Goal: Task Accomplishment & Management: Manage account settings

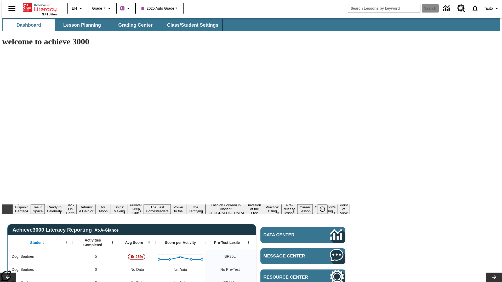
click at [190, 25] on span "Class/Student Settings" at bounding box center [192, 25] width 51 height 6
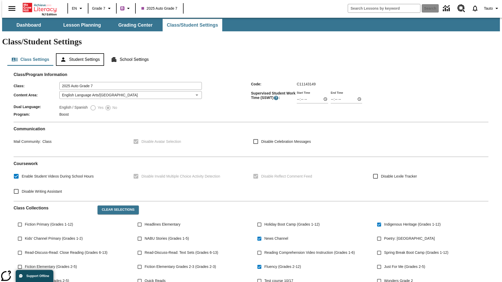
click at [79, 53] on button "Student Settings" at bounding box center [80, 59] width 48 height 13
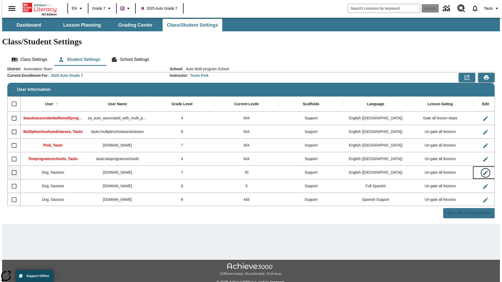
click at [483, 171] on icon "Edit User" at bounding box center [485, 173] width 5 height 5
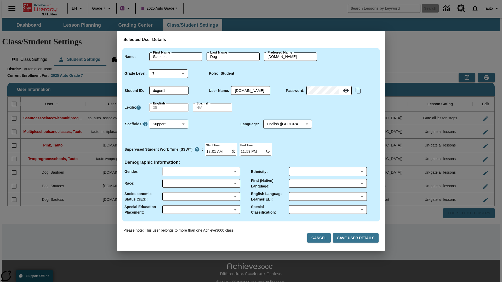
click at [201, 172] on body "Skip to main content NJ Edition EN Grade 7 B 2025 Auto Grade 7 Search 0 Tauto D…" at bounding box center [251, 156] width 498 height 276
click at [201, 183] on body "Skip to main content NJ Edition EN Grade 7 B 2025 Auto Grade 7 Search 0 Tauto D…" at bounding box center [251, 156] width 498 height 276
click at [201, 197] on body "Skip to main content NJ Edition EN Grade 7 B 2025 Auto Grade 7 Search 0 Tauto D…" at bounding box center [251, 156] width 498 height 276
click at [201, 210] on body "Skip to main content NJ Edition EN Grade 7 B 2025 Auto Grade 7 Search 0 Tauto D…" at bounding box center [251, 156] width 498 height 276
click at [327, 172] on body "Skip to main content NJ Edition EN Grade 7 B 2025 Auto Grade 7 Search 0 Tauto D…" at bounding box center [251, 156] width 498 height 276
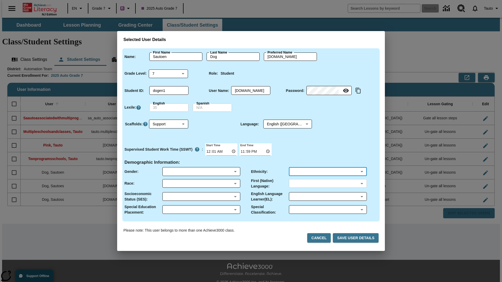
click at [327, 183] on body "Skip to main content NJ Edition EN Grade 7 B 2025 Auto Grade 7 Search 0 Tauto D…" at bounding box center [251, 156] width 498 height 276
click at [327, 197] on body "Skip to main content NJ Edition EN Grade 7 B 2025 Auto Grade 7 Search 0 Tauto D…" at bounding box center [251, 156] width 498 height 276
click at [327, 210] on body "Skip to main content NJ Edition EN Grade 7 B 2025 Auto Grade 7 Search 0 Tauto D…" at bounding box center [251, 156] width 498 height 276
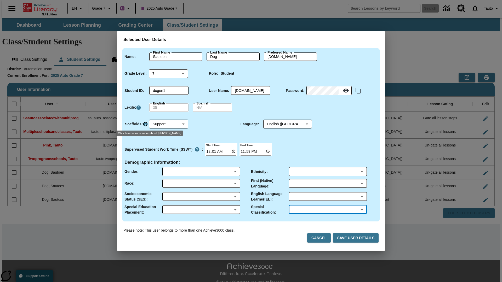
click at [145, 124] on icon "Click here to know more about Scaffolds" at bounding box center [145, 124] width 5 height 5
